Goal: Task Accomplishment & Management: Manage account settings

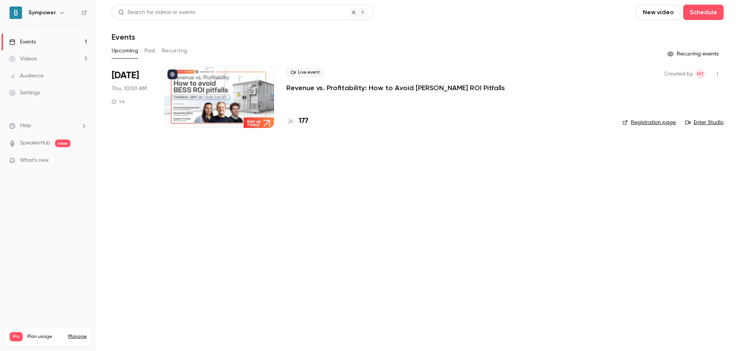
click at [347, 86] on p "Revenue vs. Profitability: How to Avoid [PERSON_NAME] ROI Pitfalls" at bounding box center [395, 87] width 219 height 9
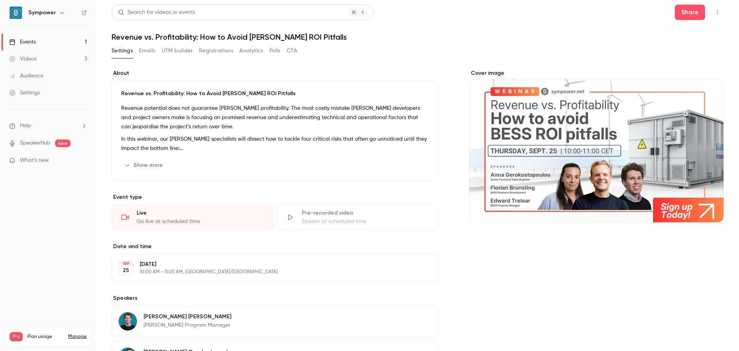
click at [215, 52] on button "Registrations" at bounding box center [216, 51] width 34 height 12
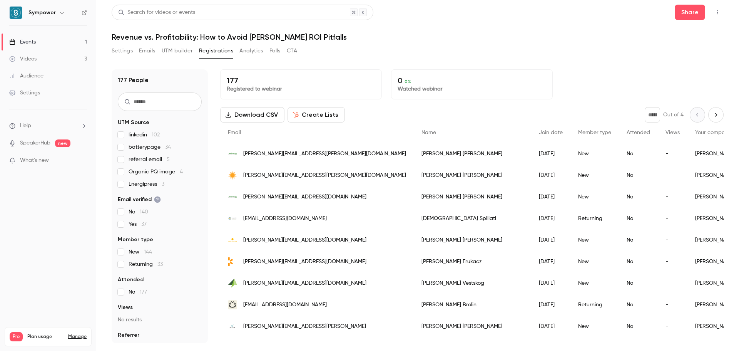
click at [713, 114] on icon "Next page" at bounding box center [716, 115] width 8 height 6
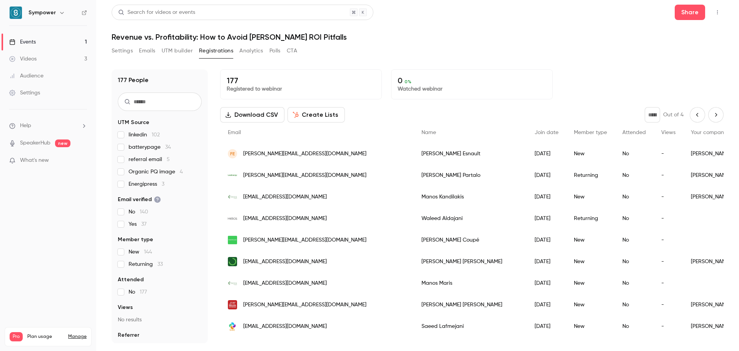
click at [713, 114] on icon "Next page" at bounding box center [716, 115] width 8 height 6
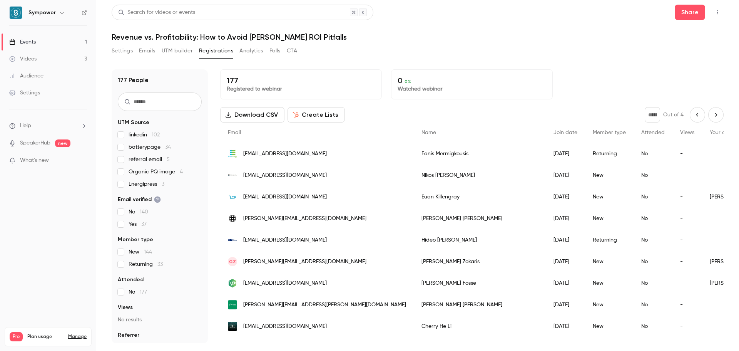
click at [713, 114] on icon "Next page" at bounding box center [716, 115] width 8 height 6
type input "*"
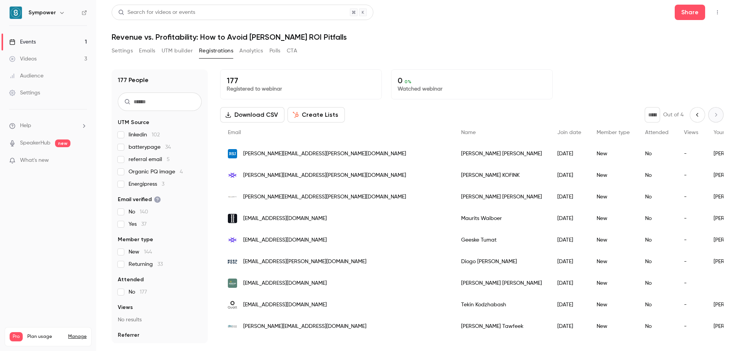
click at [84, 14] on icon at bounding box center [84, 12] width 5 height 5
